Goal: Find specific page/section: Find specific page/section

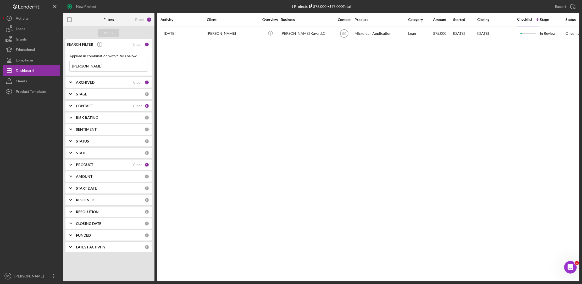
drag, startPoint x: 95, startPoint y: 68, endPoint x: 63, endPoint y: 67, distance: 31.9
click at [63, 67] on div "SEARCH FILTER Clear 1 Applied in combination with filters below [PERSON_NAME] I…" at bounding box center [109, 147] width 92 height 217
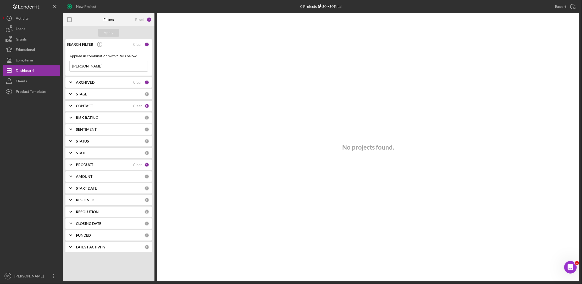
click at [75, 65] on input "[PERSON_NAME]" at bounding box center [109, 66] width 78 height 10
click at [106, 66] on input "[PERSON_NAME]" at bounding box center [109, 66] width 78 height 10
type input "[PERSON_NAME]"
click at [108, 70] on input "[PERSON_NAME]" at bounding box center [109, 66] width 78 height 10
click at [95, 106] on div "CONTACT" at bounding box center [104, 106] width 57 height 4
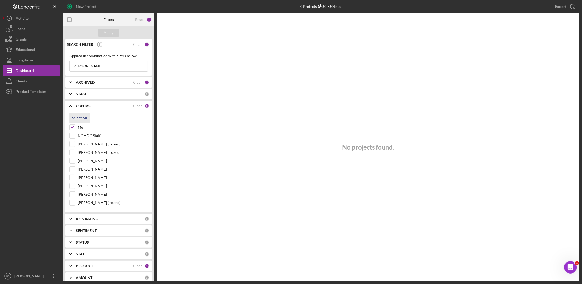
click at [80, 118] on div "Select All" at bounding box center [79, 118] width 15 height 10
checkbox input "true"
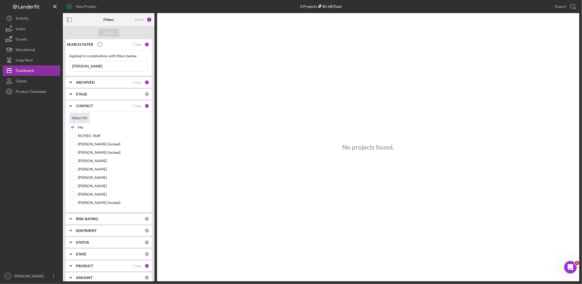
checkbox input "true"
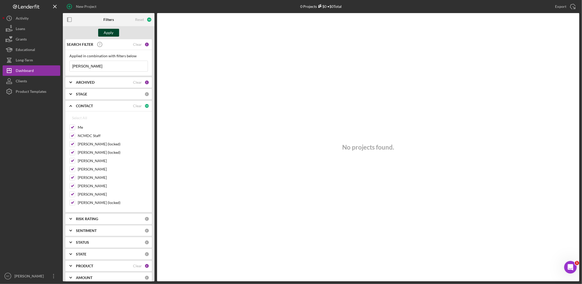
click at [109, 29] on div "Apply" at bounding box center [109, 33] width 10 height 8
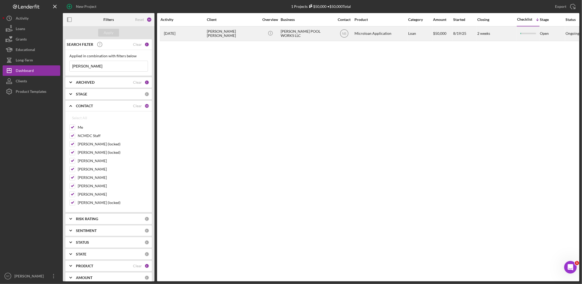
click at [217, 36] on div "[PERSON_NAME] [PERSON_NAME]" at bounding box center [233, 34] width 52 height 14
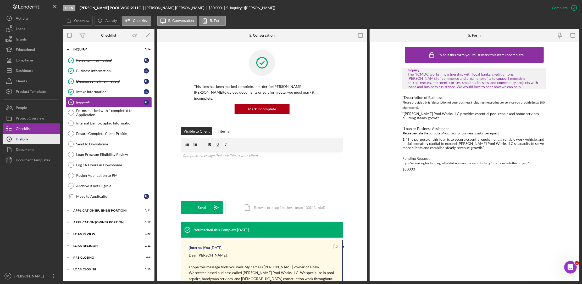
click at [24, 141] on div "History" at bounding box center [22, 140] width 12 height 12
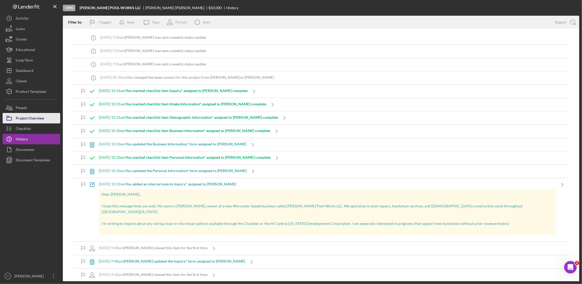
click at [43, 119] on div "Project Overview" at bounding box center [30, 119] width 29 height 12
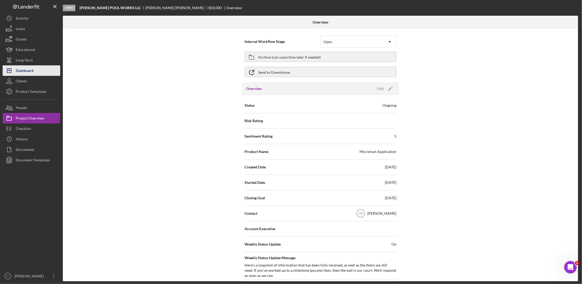
click at [38, 69] on button "Icon/Dashboard Dashboard" at bounding box center [32, 70] width 58 height 10
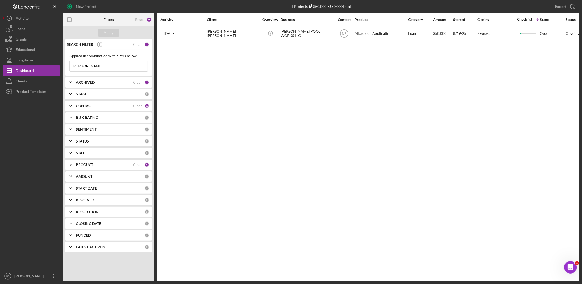
click at [148, 44] on div "1" at bounding box center [146, 44] width 5 height 5
click at [140, 45] on div "Clear" at bounding box center [137, 44] width 9 height 4
click at [111, 32] on div "Apply" at bounding box center [109, 33] width 10 height 8
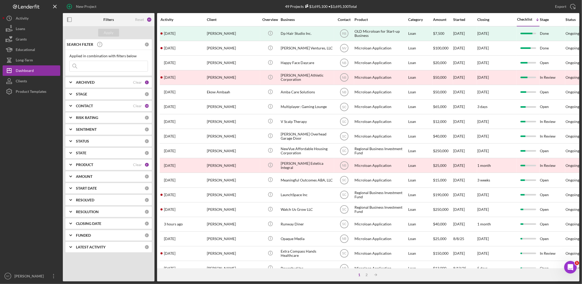
click at [89, 103] on div "CONTACT Clear 10" at bounding box center [112, 106] width 73 height 10
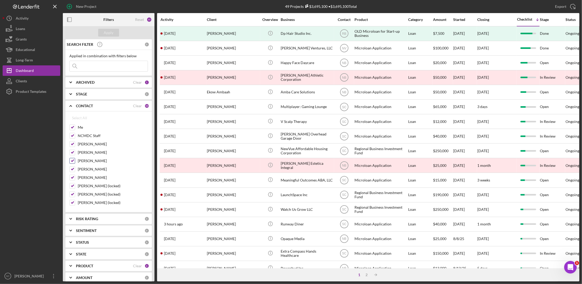
click at [72, 162] on input "[PERSON_NAME]" at bounding box center [72, 160] width 5 height 5
checkbox input "false"
click at [70, 136] on input "NCMDC Staff" at bounding box center [72, 135] width 5 height 5
checkbox input "false"
click at [72, 176] on input "[PERSON_NAME]" at bounding box center [72, 177] width 5 height 5
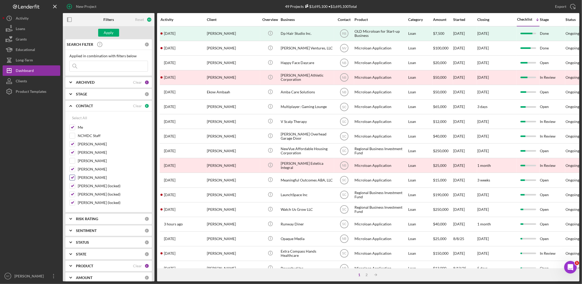
checkbox input "false"
click at [71, 185] on input "[PERSON_NAME] (locked)" at bounding box center [72, 185] width 5 height 5
checkbox input "false"
click at [72, 197] on input "[PERSON_NAME] (locked)" at bounding box center [72, 194] width 5 height 5
checkbox input "false"
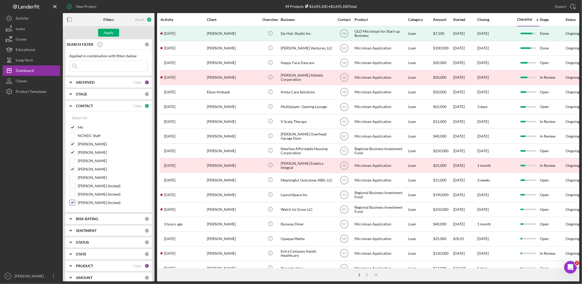
click at [72, 202] on input "[PERSON_NAME] (locked)" at bounding box center [72, 202] width 5 height 5
checkbox input "false"
click at [108, 34] on div "Apply" at bounding box center [109, 33] width 10 height 8
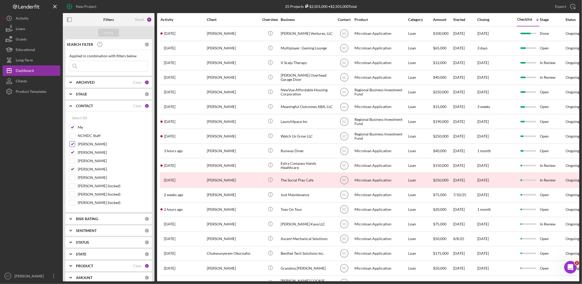
click at [70, 144] on input "[PERSON_NAME]" at bounding box center [72, 144] width 5 height 5
checkbox input "false"
click at [112, 32] on div "Apply" at bounding box center [109, 33] width 10 height 8
click at [33, 15] on button "Icon/History Activity" at bounding box center [32, 18] width 58 height 10
